Goal: Book appointment/travel/reservation

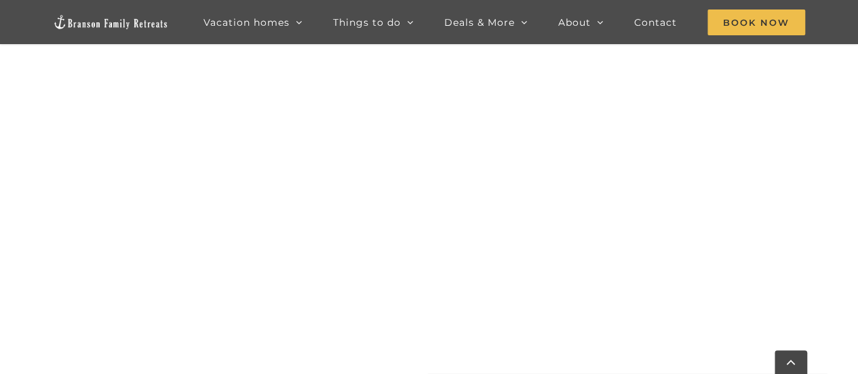
scroll to position [680, 0]
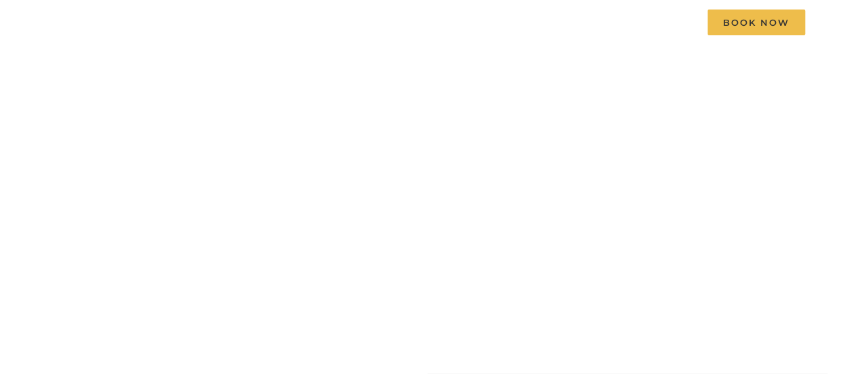
scroll to position [37, 0]
